Goal: Task Accomplishment & Management: Manage account settings

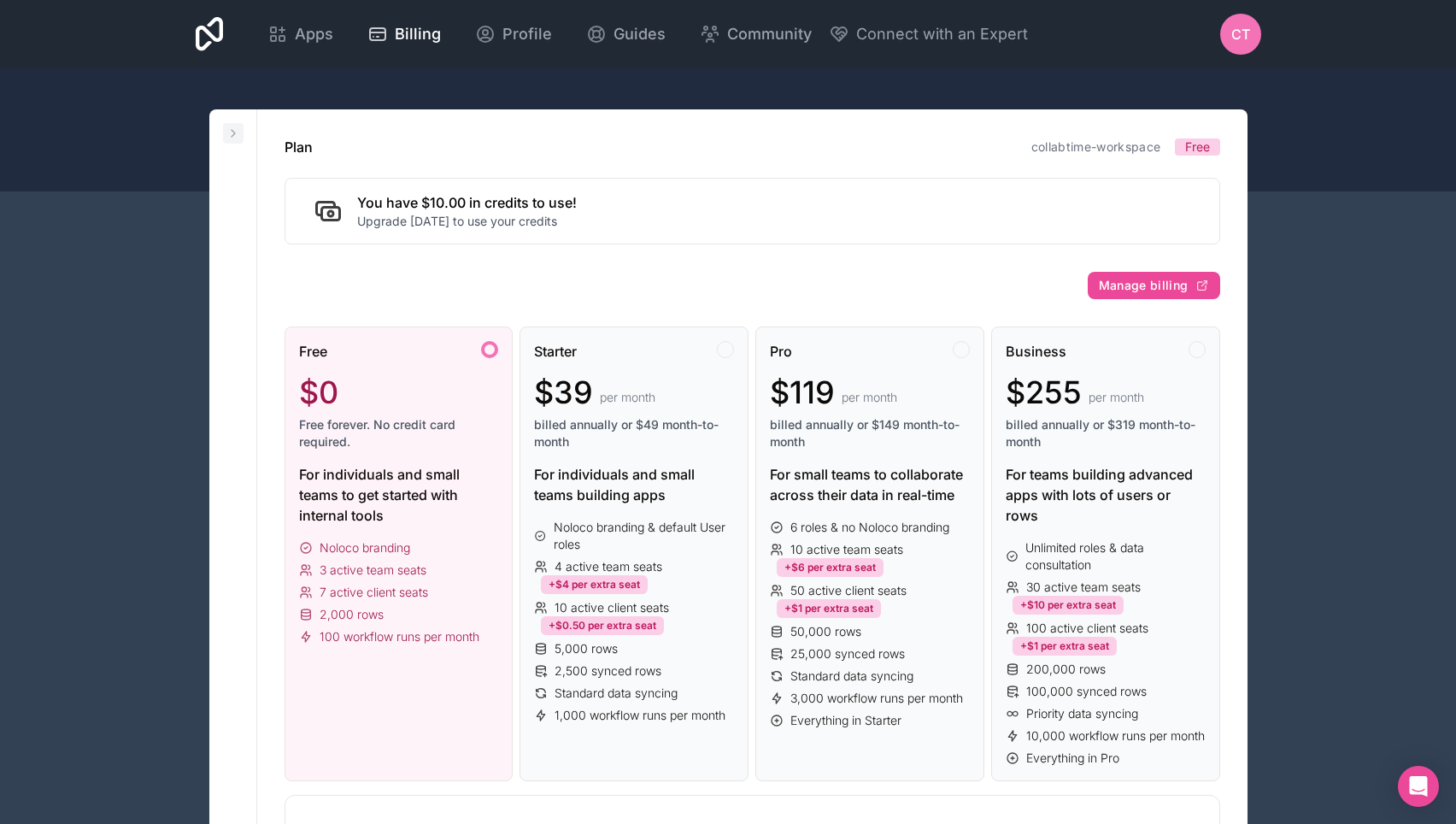
click at [233, 135] on icon at bounding box center [233, 134] width 4 height 7
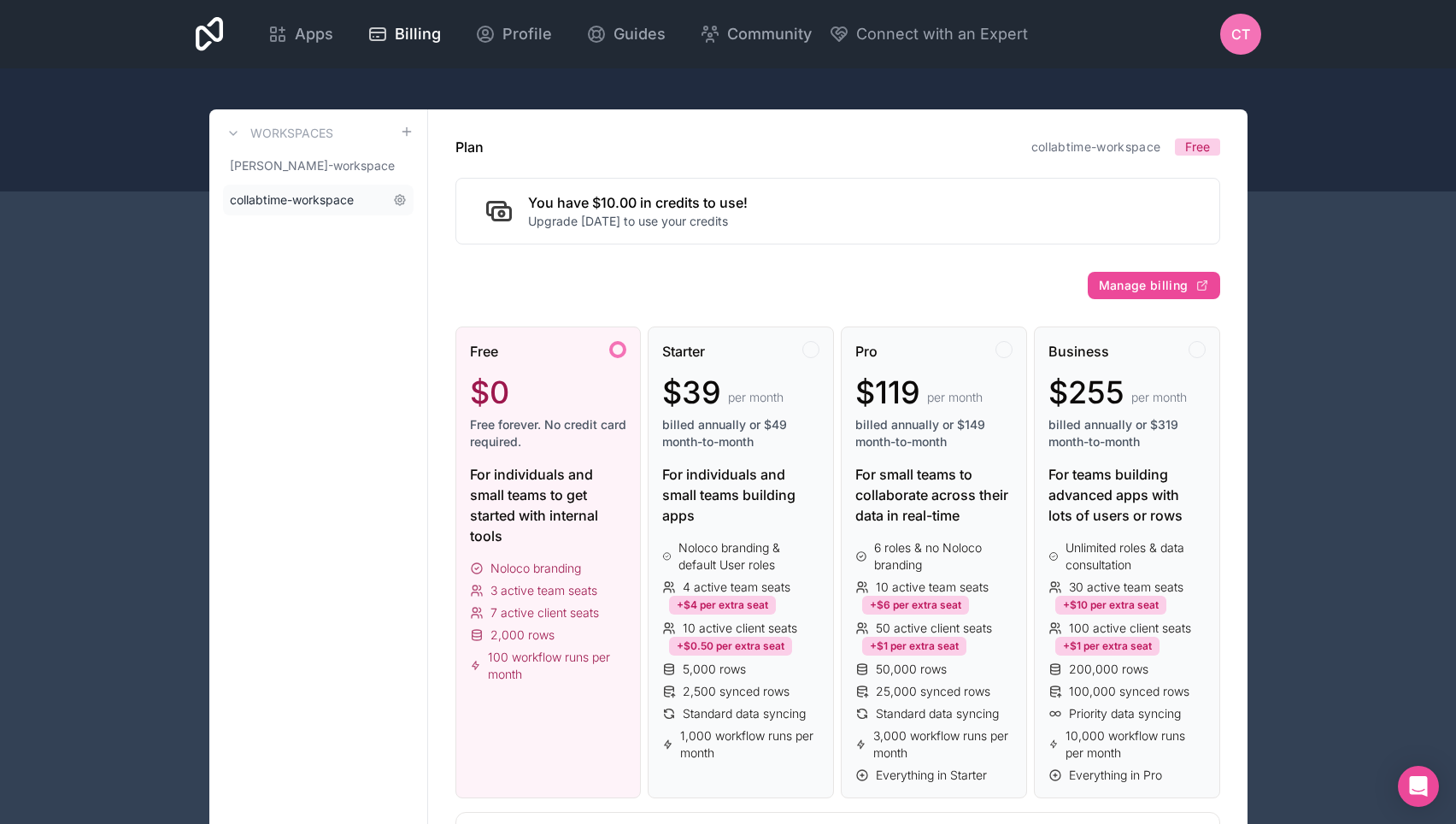
click at [327, 206] on span "collabtime-workspace" at bounding box center [291, 200] width 124 height 17
click at [303, 190] on link "collabtime-workspace" at bounding box center [318, 200] width 191 height 31
click at [329, 175] on link "[PERSON_NAME]-workspace" at bounding box center [318, 166] width 191 height 31
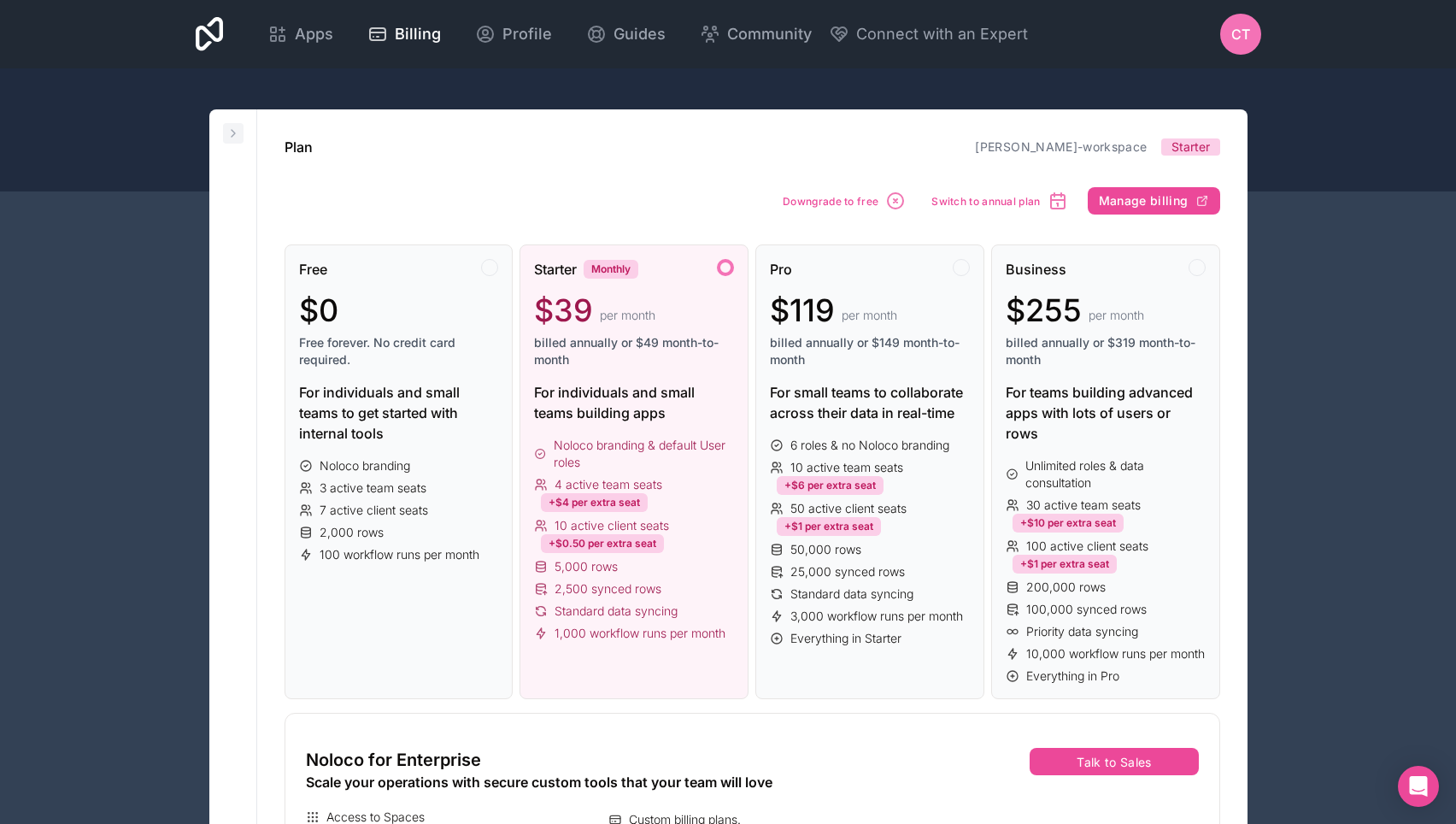
click at [224, 128] on button at bounding box center [233, 133] width 21 height 21
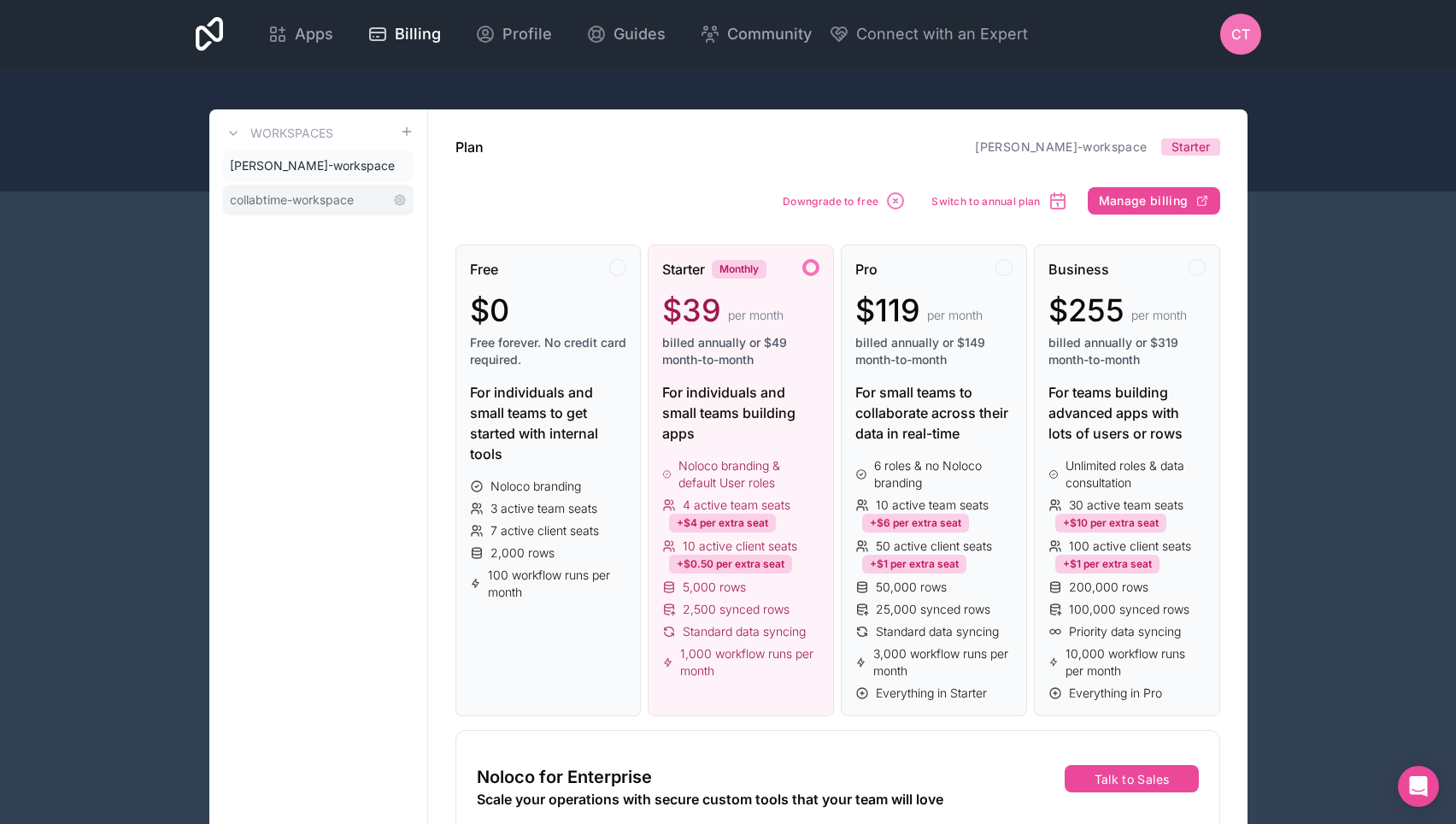
click at [269, 194] on span "collabtime-workspace" at bounding box center [291, 200] width 124 height 17
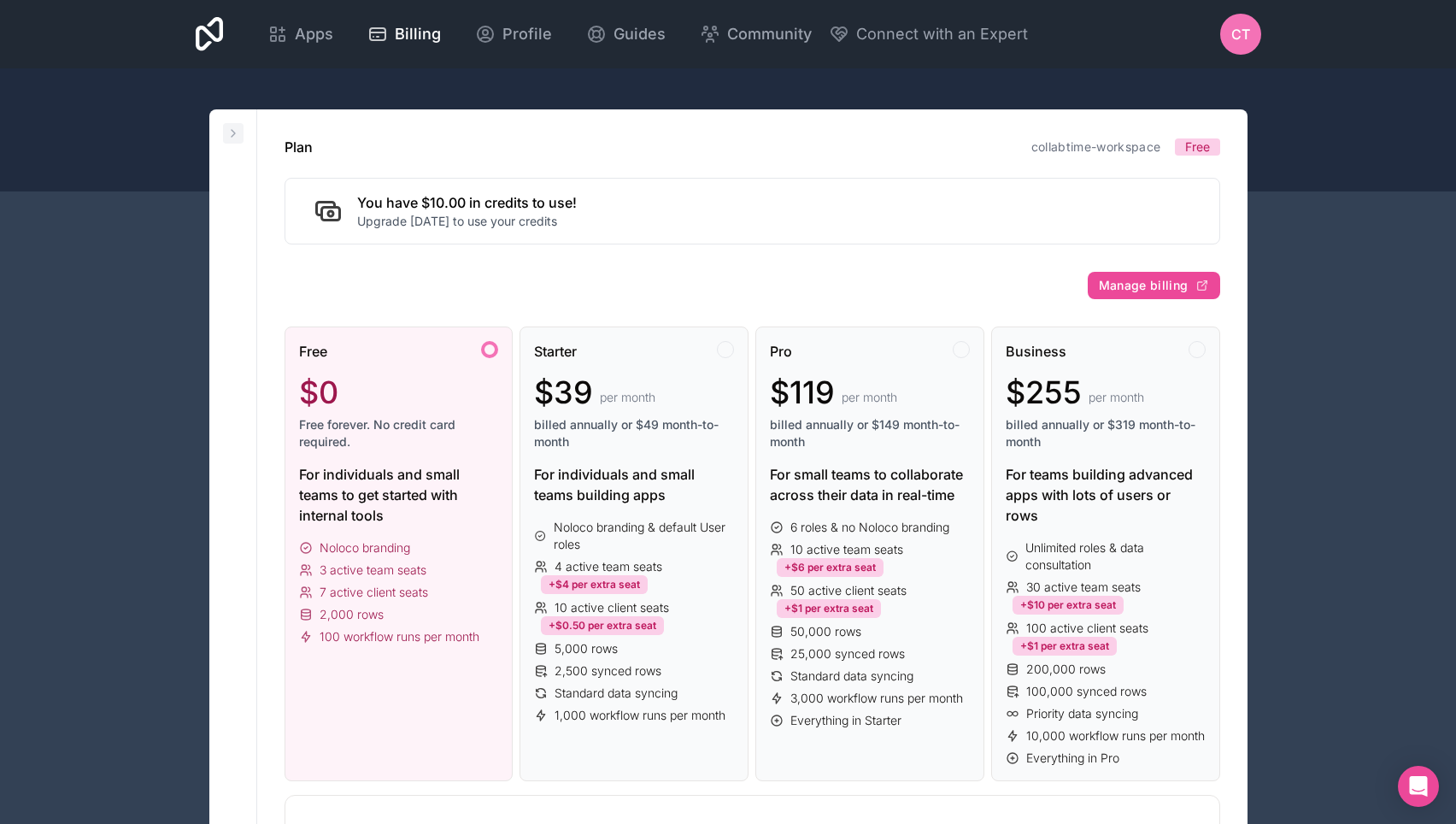
click at [230, 132] on icon at bounding box center [232, 133] width 14 height 14
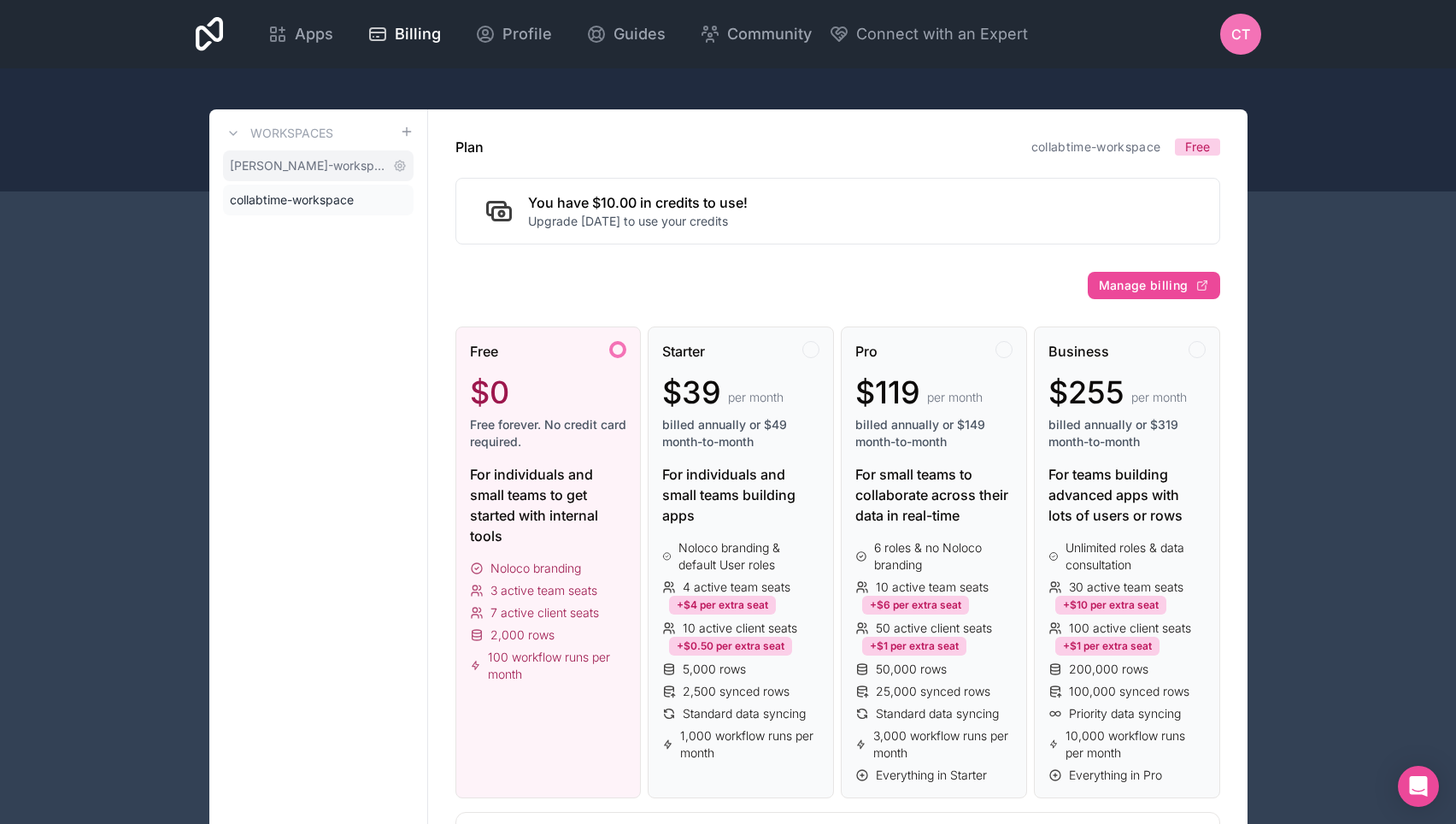
click at [241, 162] on span "[PERSON_NAME]-workspace" at bounding box center [307, 166] width 156 height 17
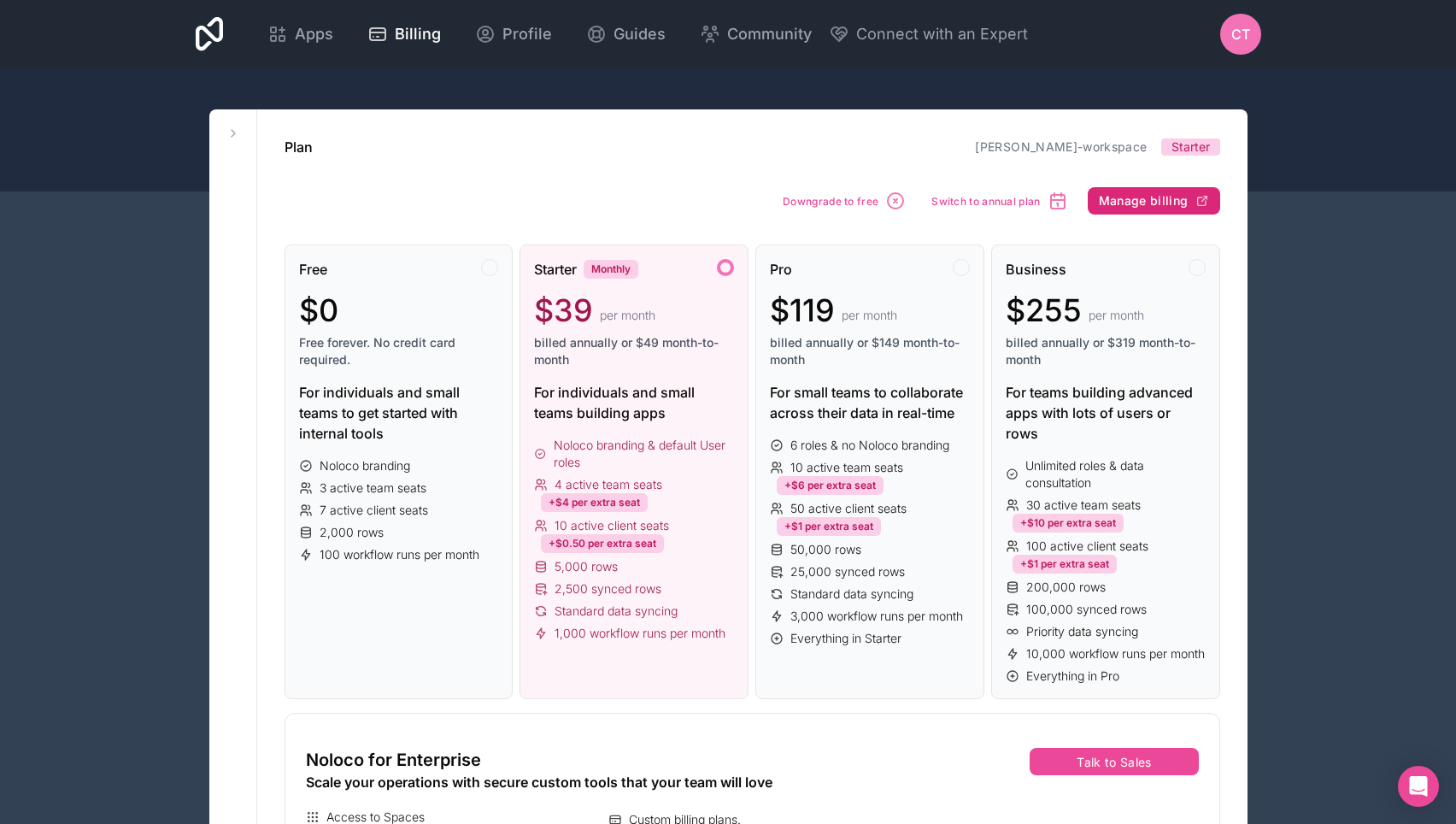
click at [1173, 199] on span "Manage billing" at bounding box center [1143, 200] width 90 height 15
click at [846, 206] on span "Downgrade to free" at bounding box center [830, 201] width 96 height 13
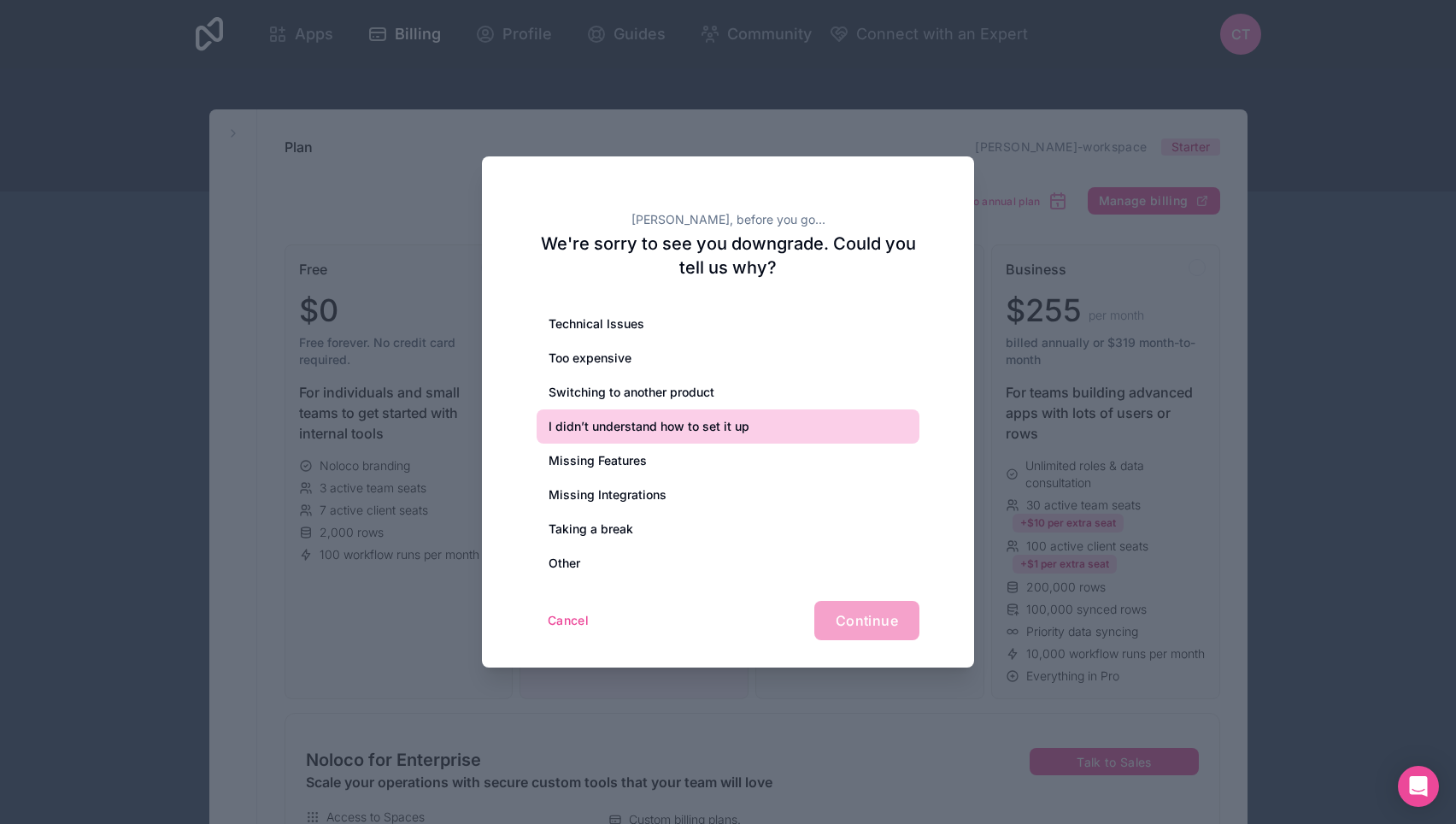
click at [621, 433] on div "I didn’t understand how to set it up" at bounding box center [727, 426] width 383 height 34
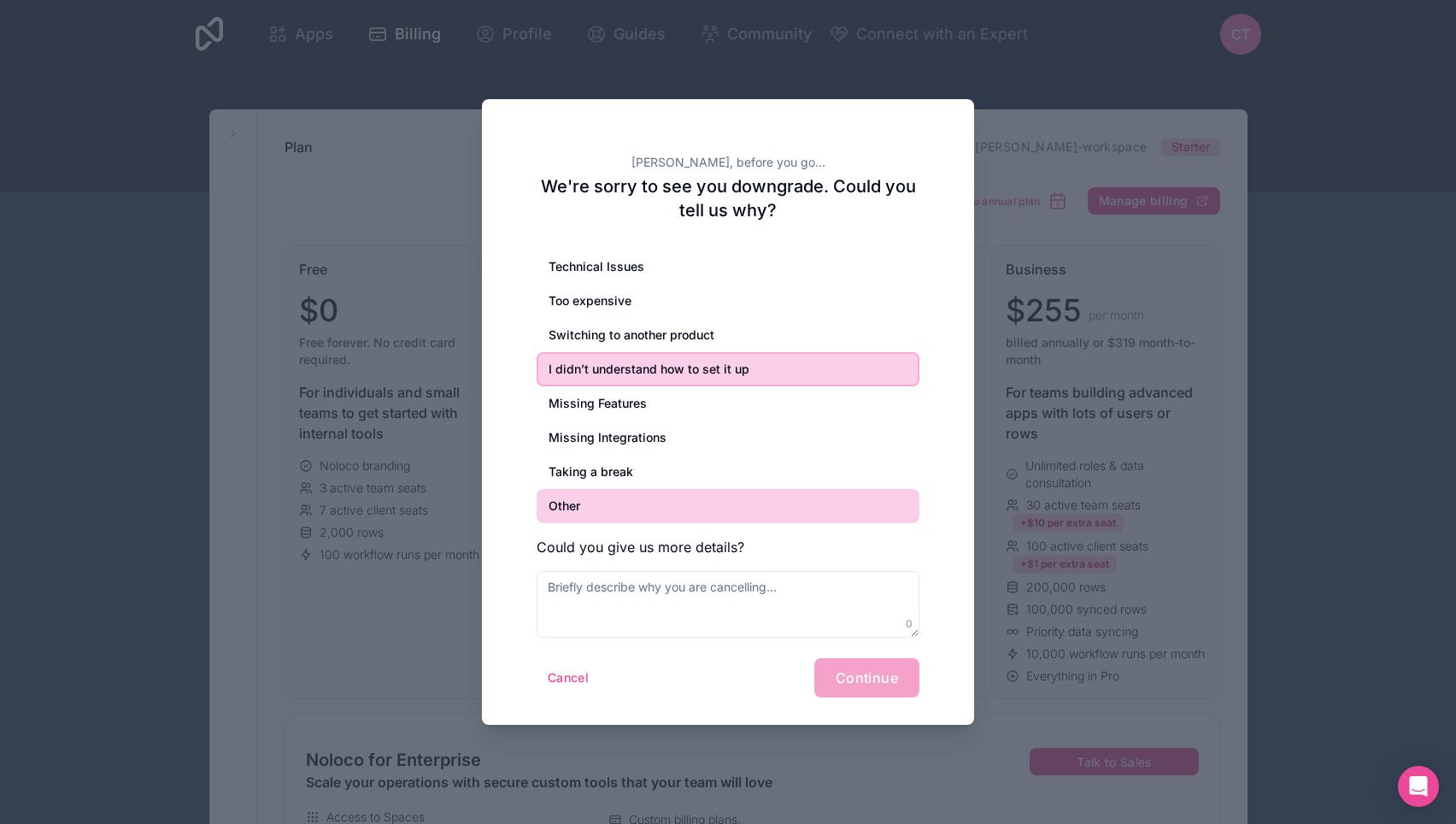
click at [588, 514] on div "Other" at bounding box center [727, 506] width 383 height 34
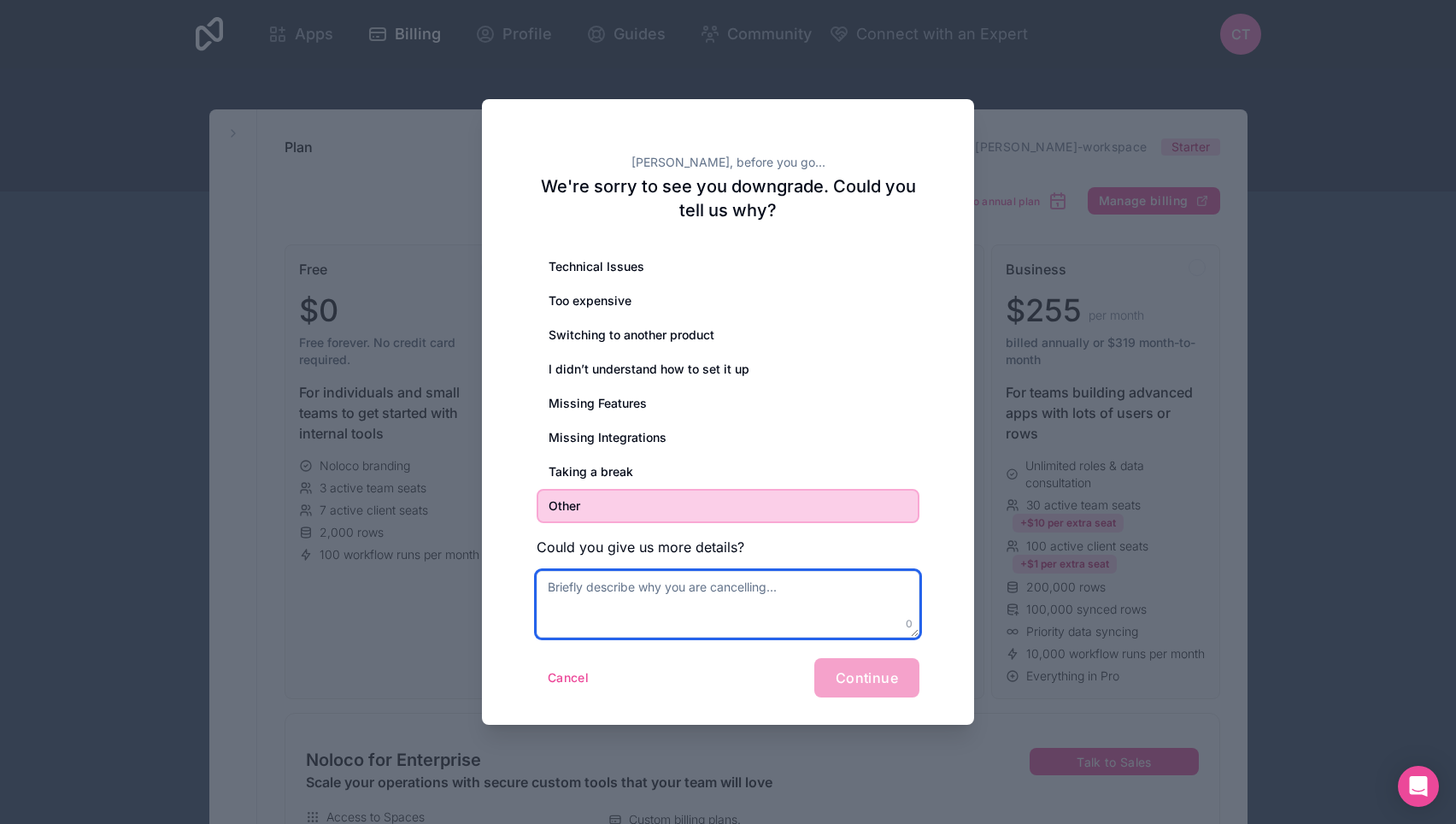
click at [711, 604] on textarea at bounding box center [727, 604] width 383 height 67
type textarea "I have another workspace Im using"
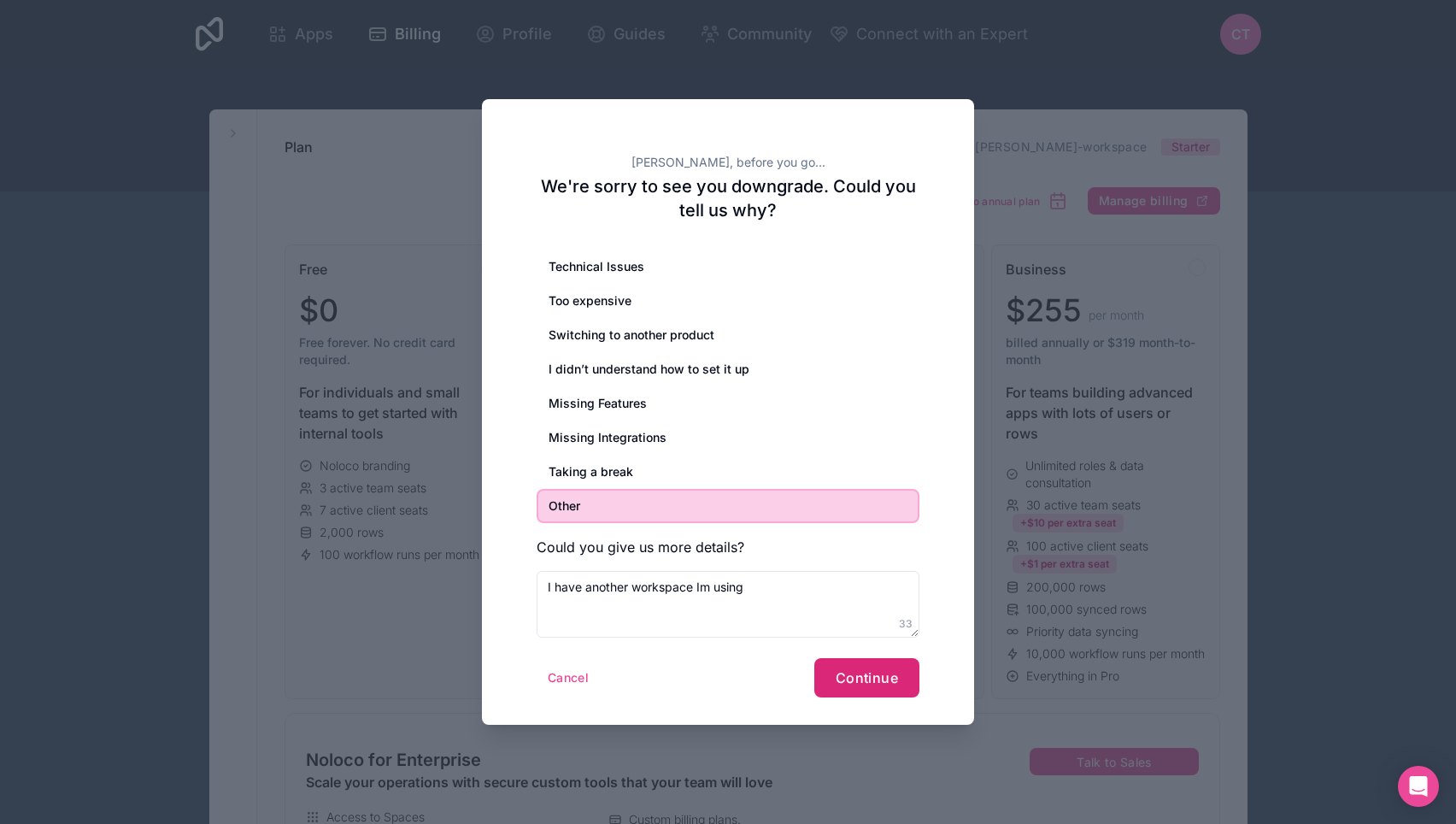
click at [843, 684] on span "Continue" at bounding box center [866, 677] width 62 height 17
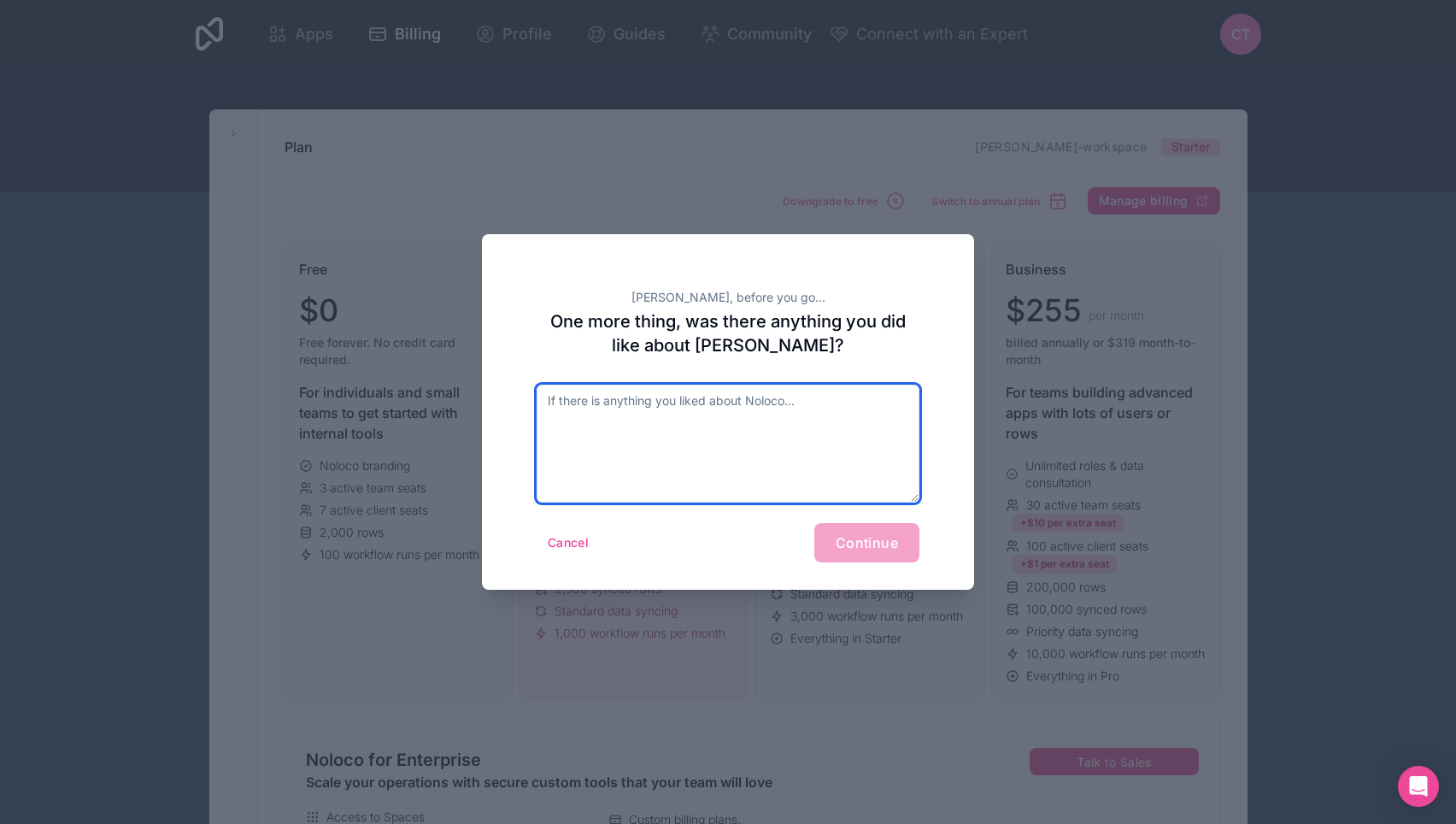
click at [812, 409] on textarea at bounding box center [727, 443] width 383 height 118
type textarea "Many things"
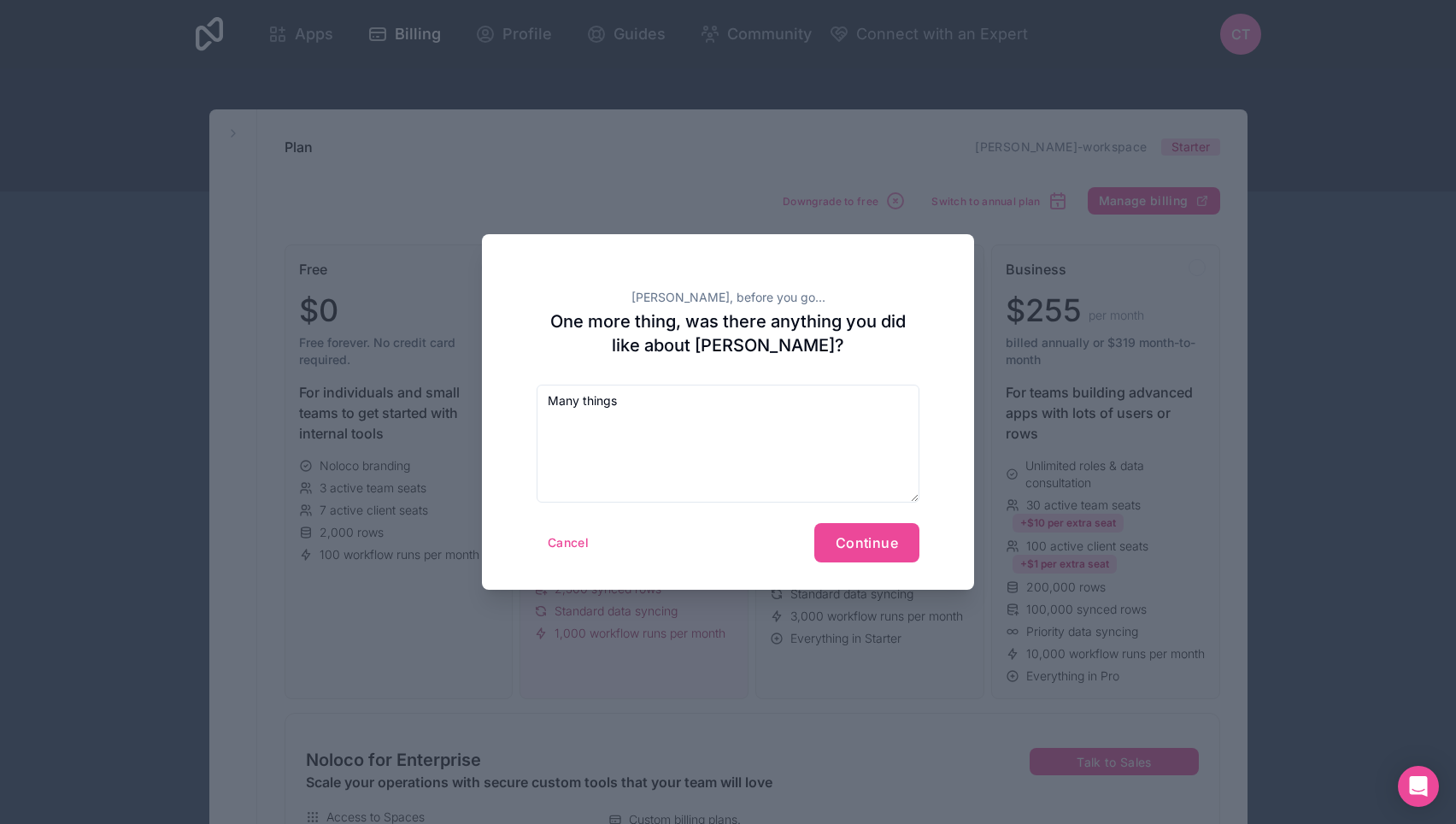
click at [865, 511] on form "Many things Cancel Continue" at bounding box center [727, 473] width 383 height 177
click at [880, 558] on button "Continue" at bounding box center [866, 542] width 105 height 39
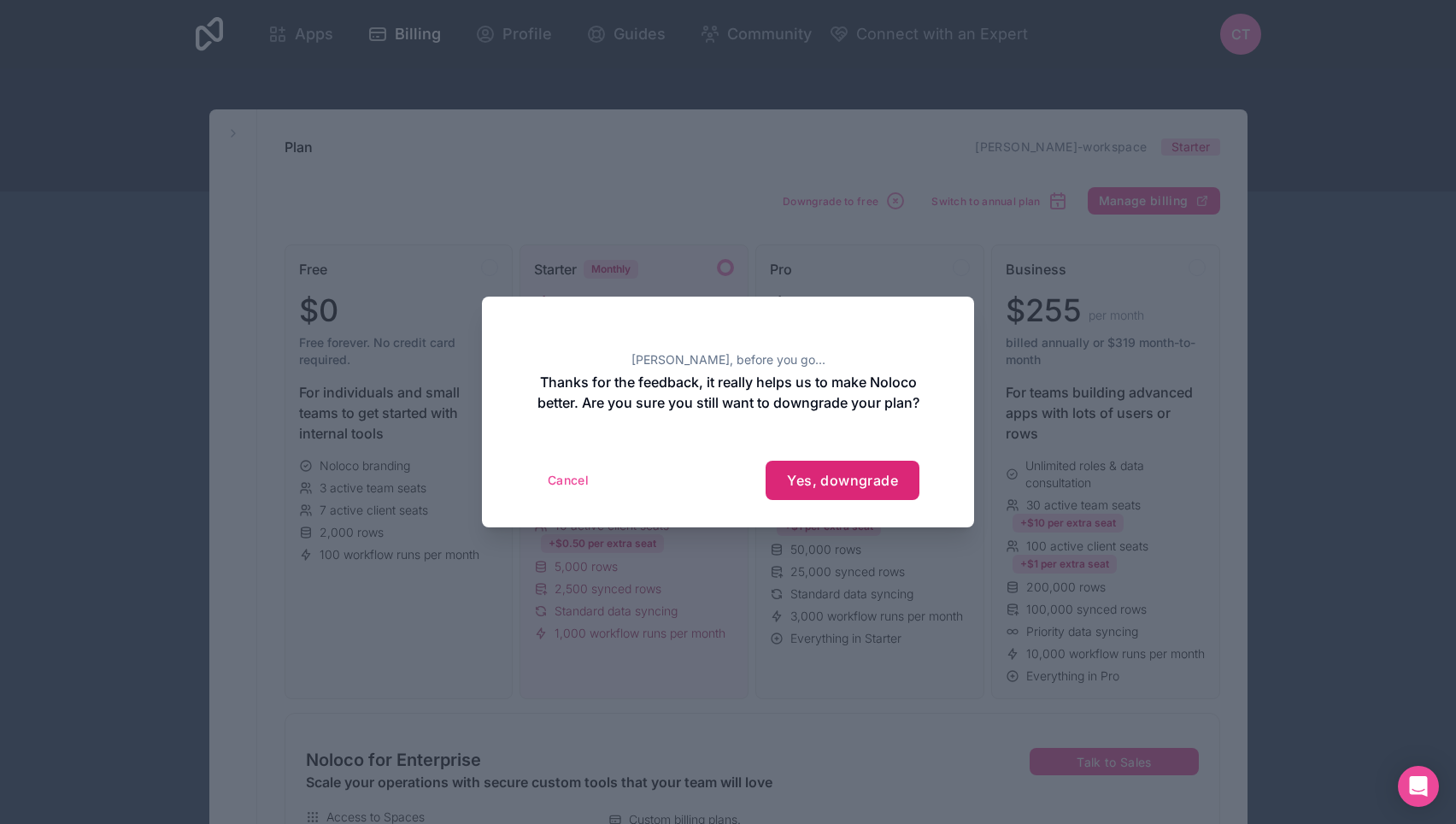
click at [799, 499] on button "Yes, downgrade" at bounding box center [842, 479] width 154 height 39
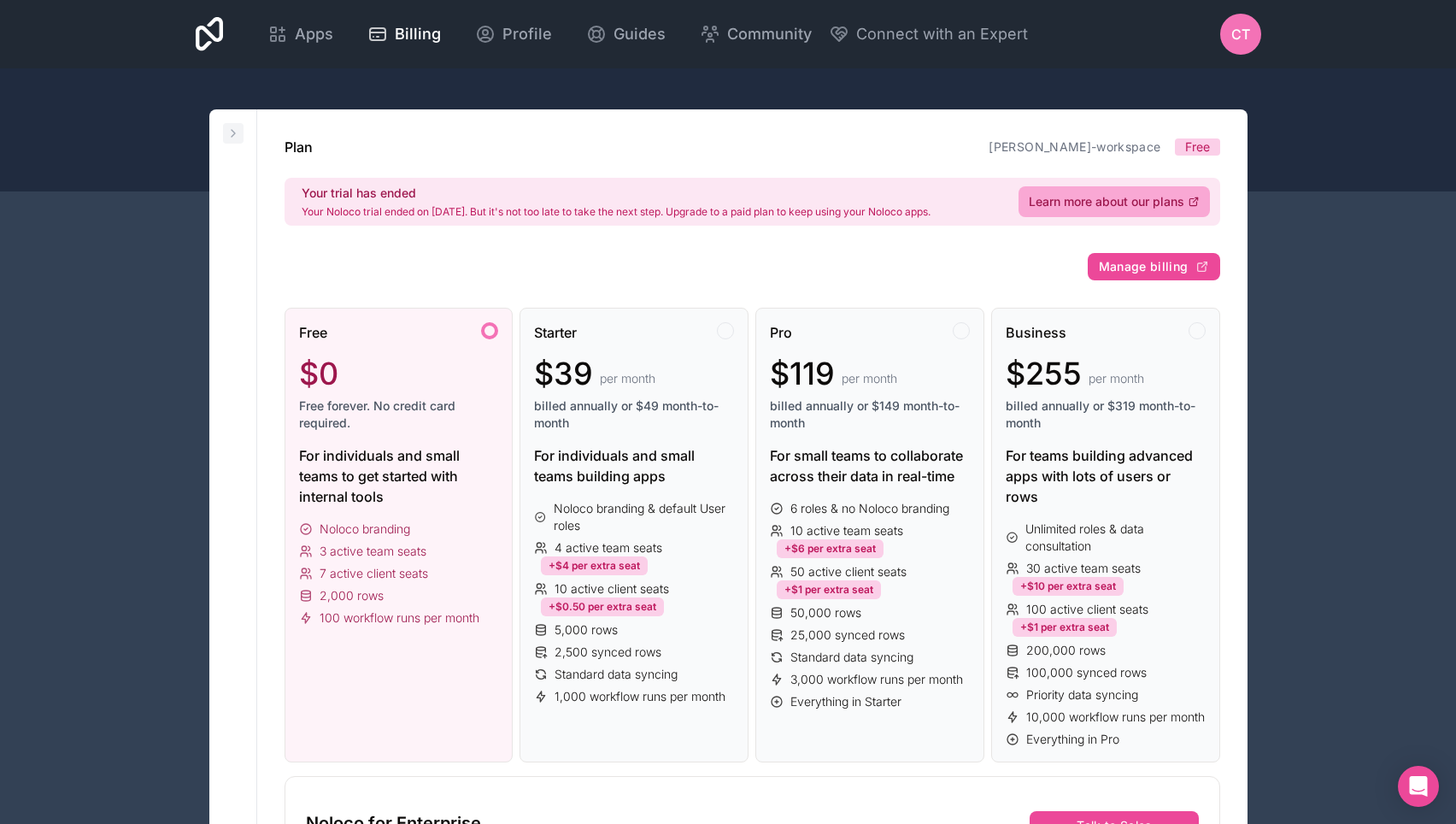
click at [225, 127] on button at bounding box center [233, 133] width 21 height 21
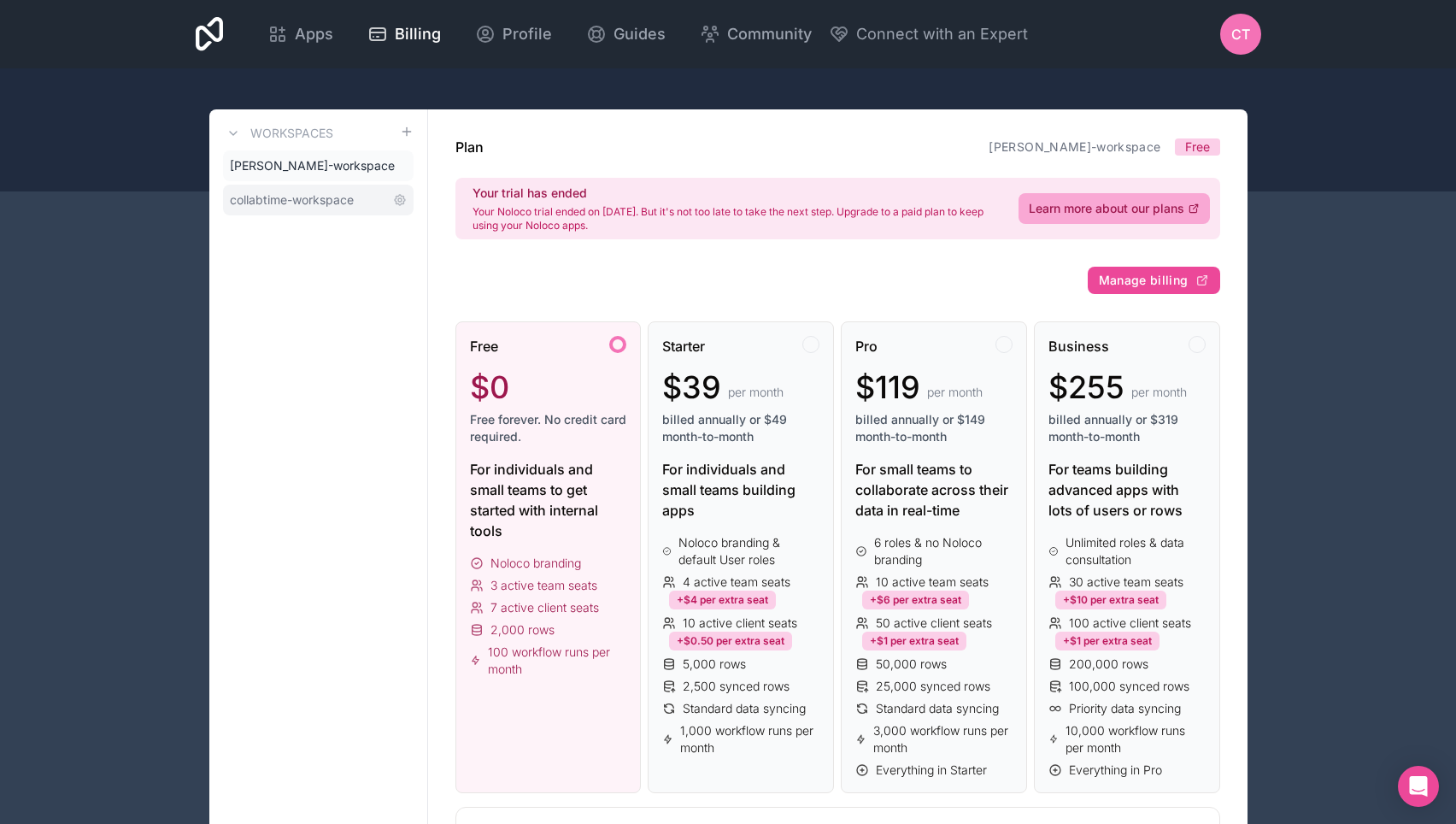
click at [259, 199] on span "collabtime-workspace" at bounding box center [291, 200] width 124 height 17
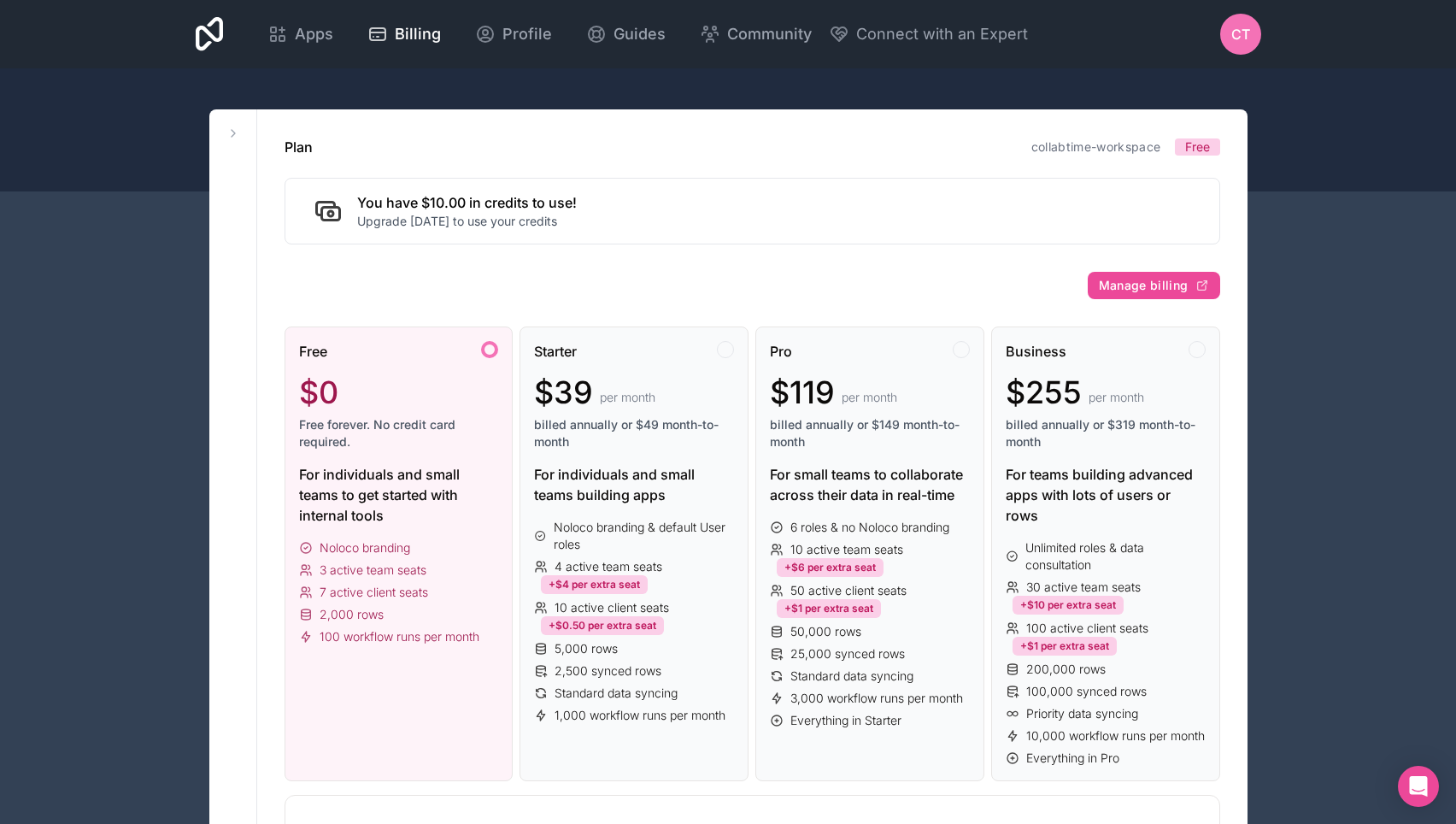
click at [1241, 33] on span "CT" at bounding box center [1240, 33] width 19 height 21
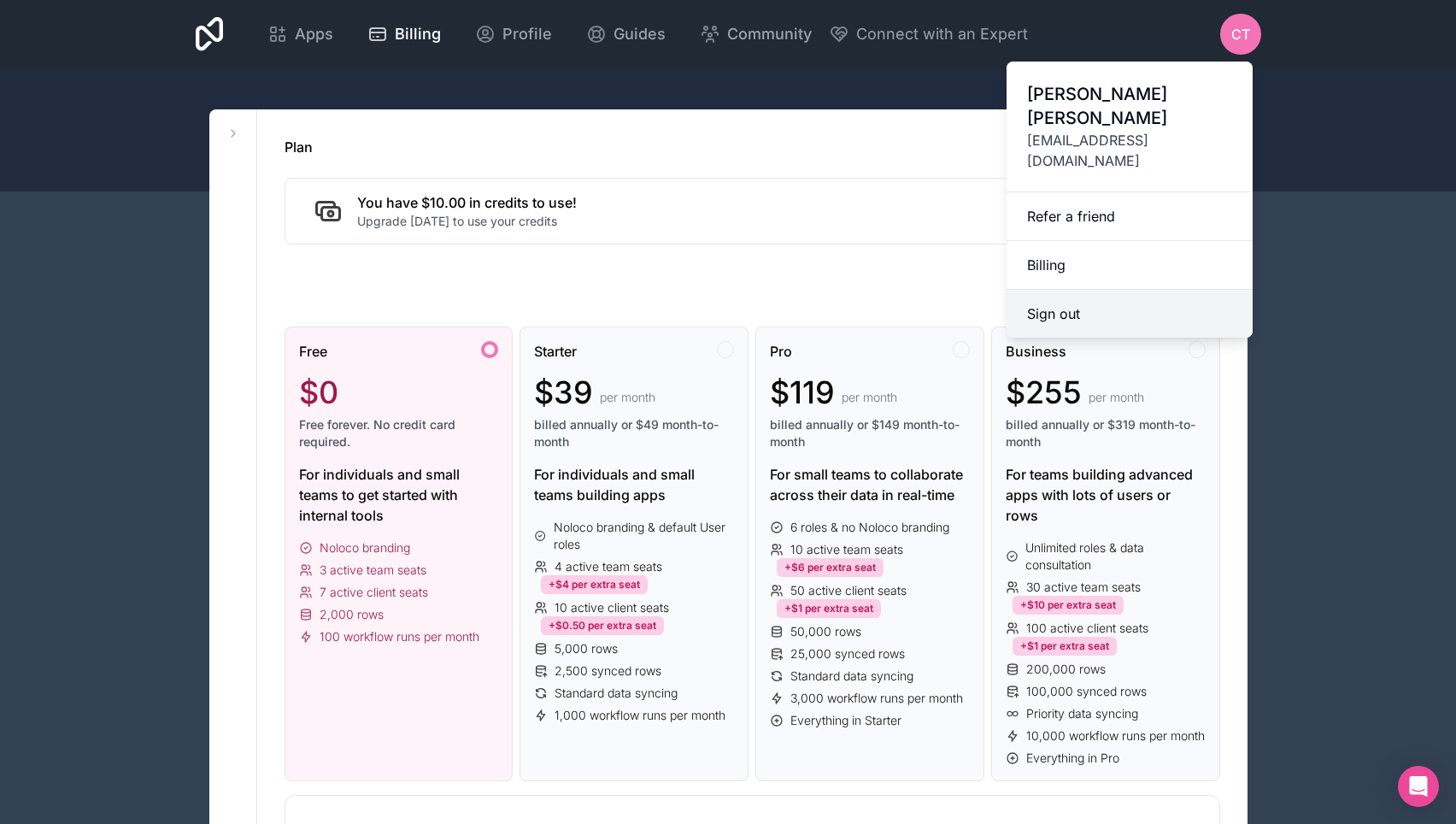
click at [1132, 289] on button "Sign out" at bounding box center [1130, 313] width 246 height 48
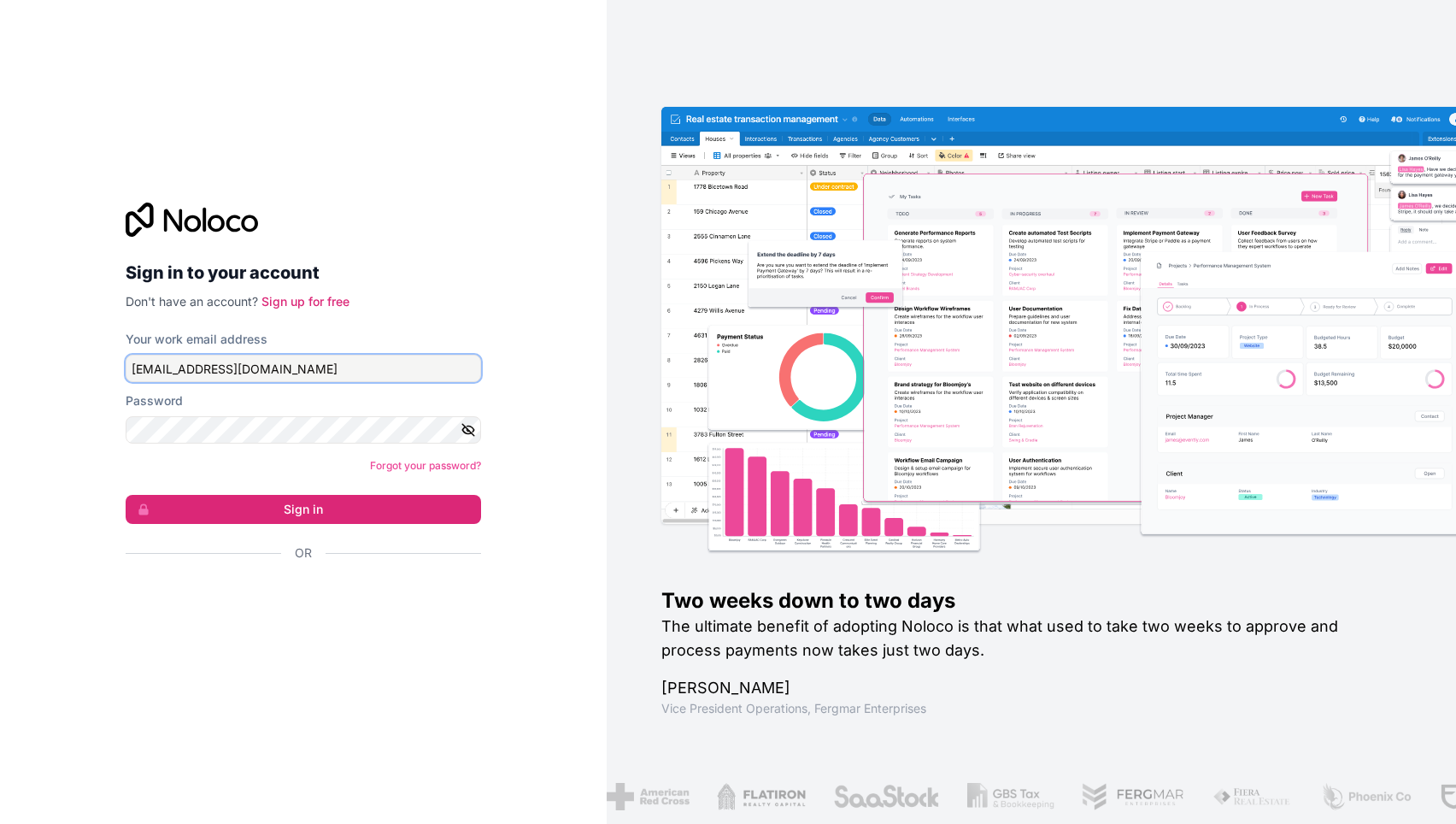
click at [345, 368] on input "c_torres@environmentalautomation.com" at bounding box center [303, 368] width 355 height 27
drag, startPoint x: 370, startPoint y: 365, endPoint x: 136, endPoint y: 362, distance: 234.0
click at [136, 362] on input "c_torres@environmentalautomation.com" at bounding box center [303, 368] width 355 height 27
type input "ctorres.ea@gmail.com"
click at [473, 430] on icon "button" at bounding box center [468, 429] width 12 height 8
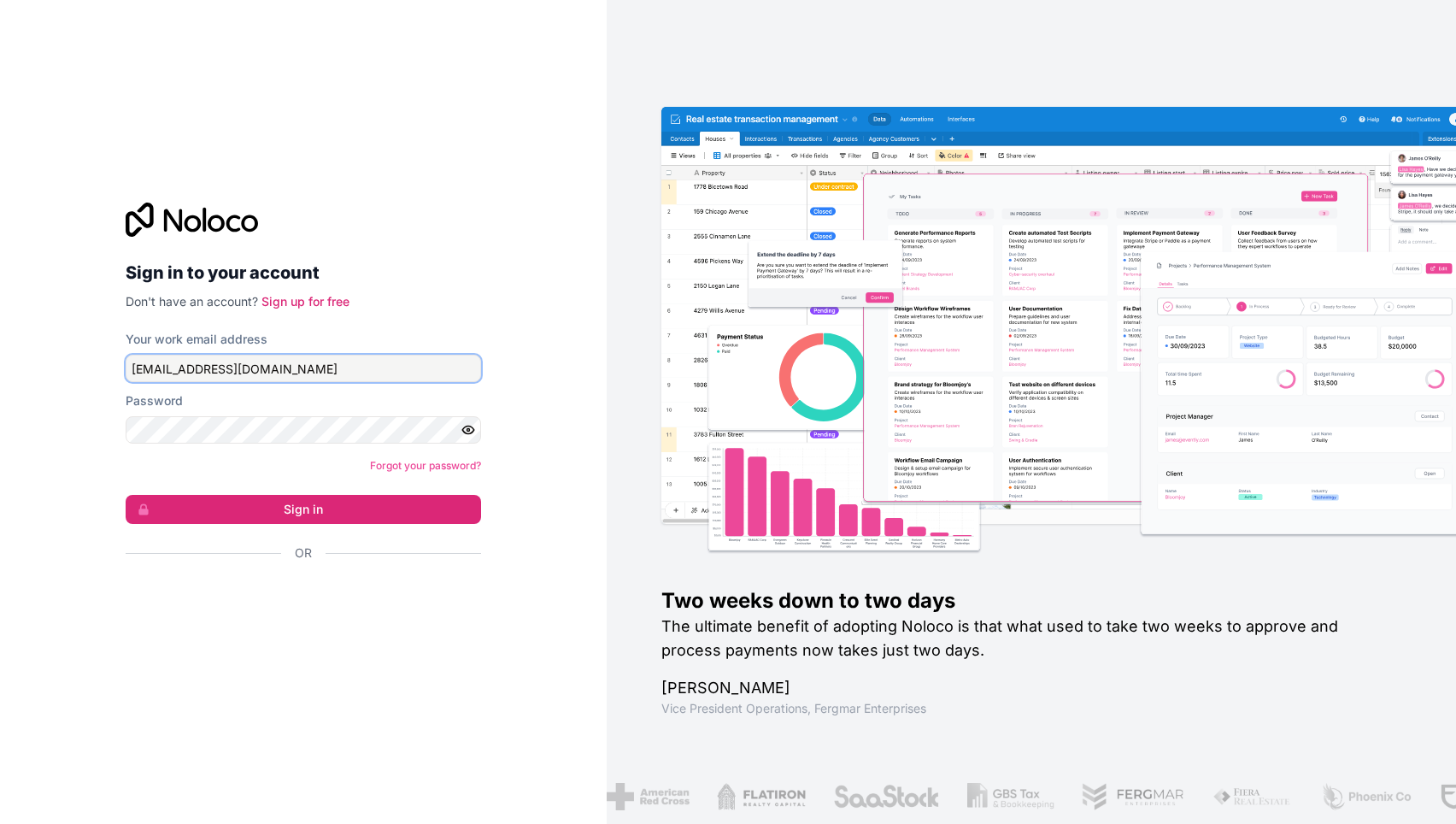
click at [442, 365] on input "ctorres.ea@gmail.com" at bounding box center [303, 368] width 355 height 27
click at [327, 506] on button "Sign in" at bounding box center [303, 509] width 355 height 29
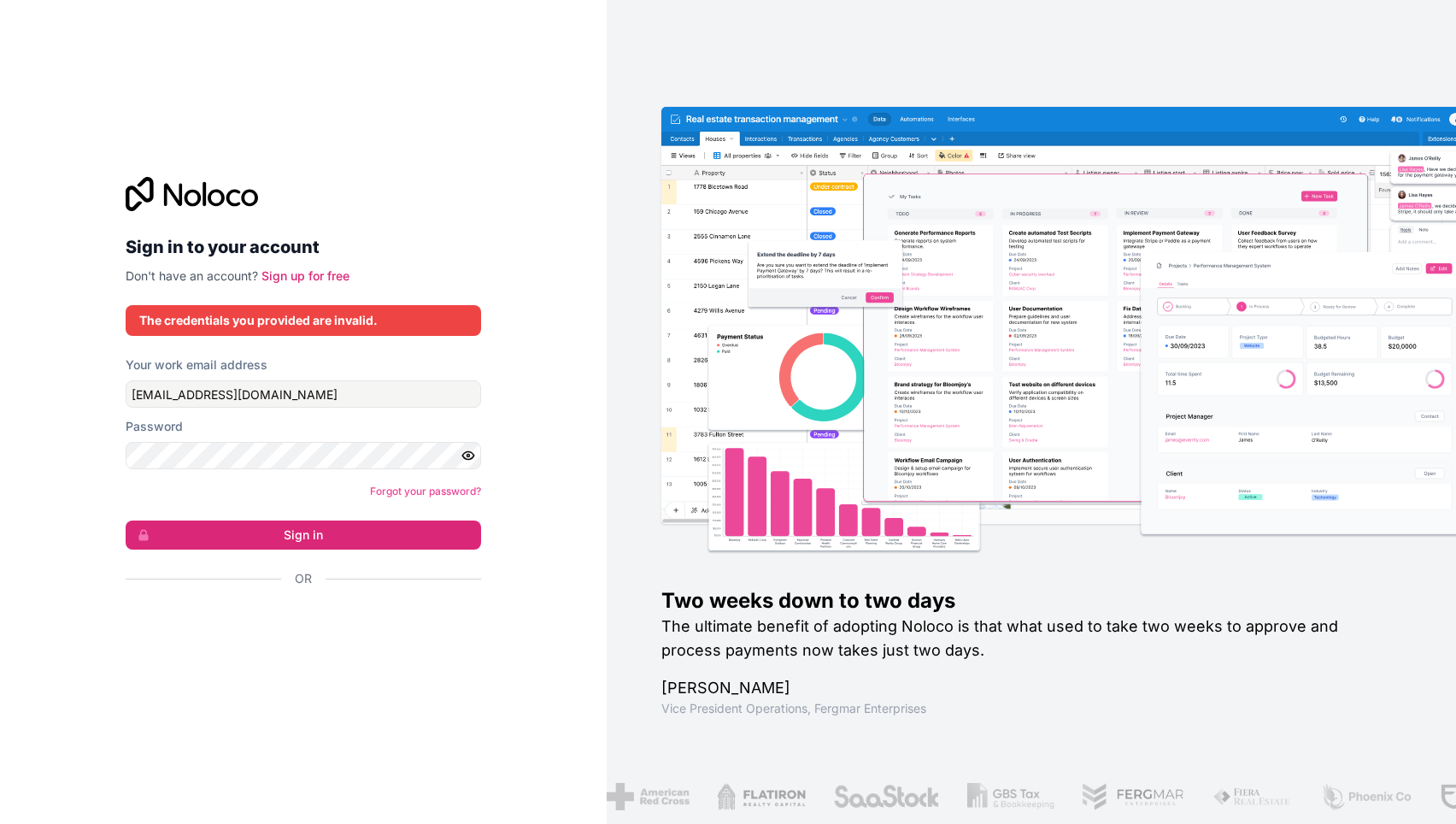
click at [240, 411] on form "Your work email address ctorres.ea@gmail.com Password Forgot your password? Sig…" at bounding box center [303, 501] width 355 height 290
click at [361, 400] on input "ctorres.ea@gmail.com" at bounding box center [303, 393] width 355 height 27
click at [383, 390] on input "ctorres.ea@gmail.com" at bounding box center [303, 393] width 355 height 27
click at [317, 543] on button "Sign in" at bounding box center [303, 535] width 355 height 29
